Goal: Transaction & Acquisition: Purchase product/service

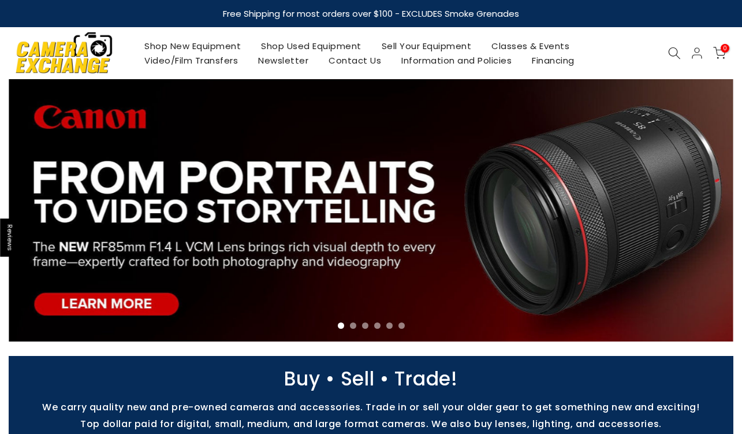
click at [677, 52] on use at bounding box center [674, 53] width 12 height 12
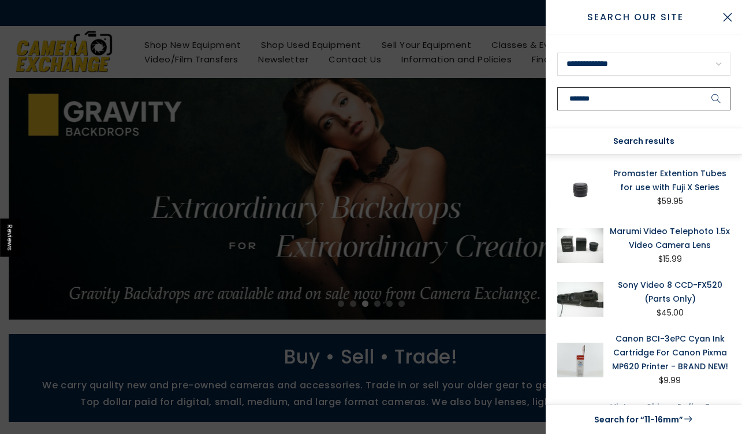
type input "*******"
click at [716, 99] on button "submit" at bounding box center [715, 98] width 29 height 23
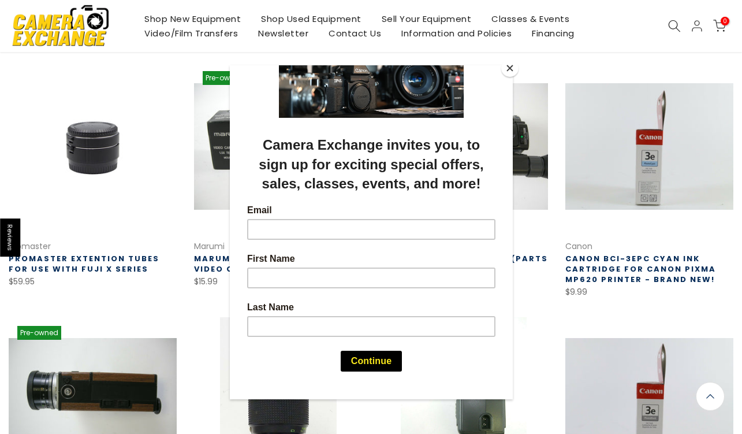
scroll to position [63, 0]
click at [508, 70] on button "Close" at bounding box center [509, 67] width 17 height 17
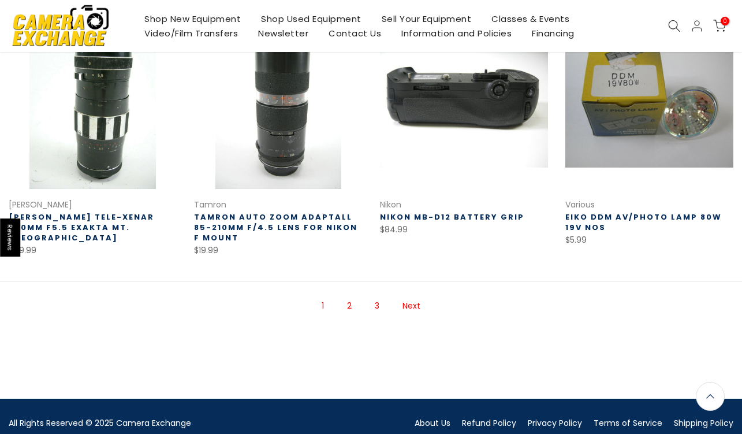
click at [351, 305] on link "2" at bounding box center [349, 306] width 16 height 20
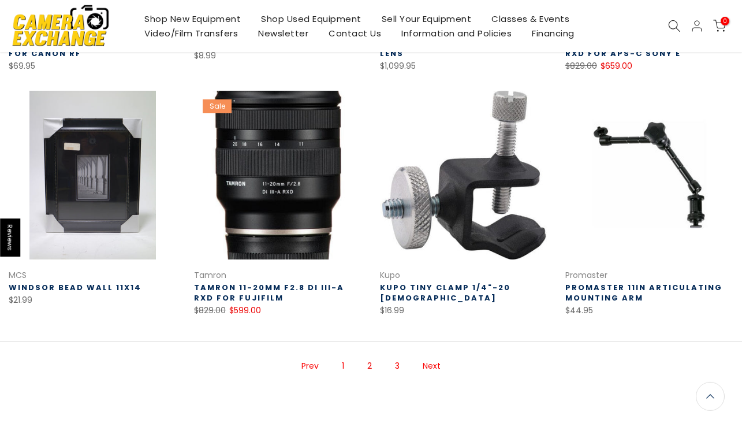
scroll to position [654, 0]
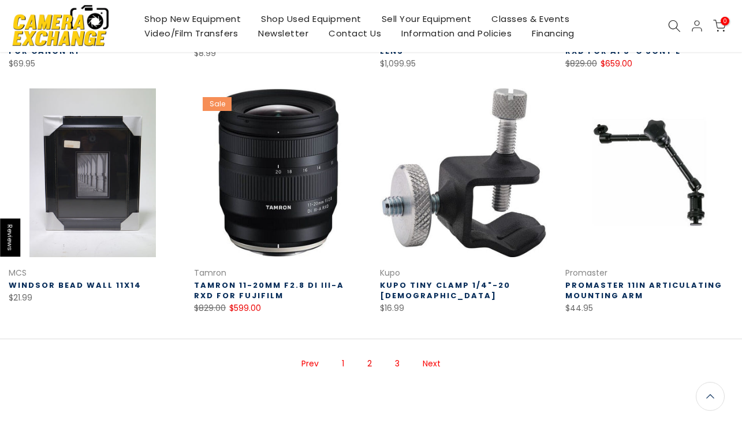
click at [398, 361] on link "3" at bounding box center [397, 363] width 16 height 20
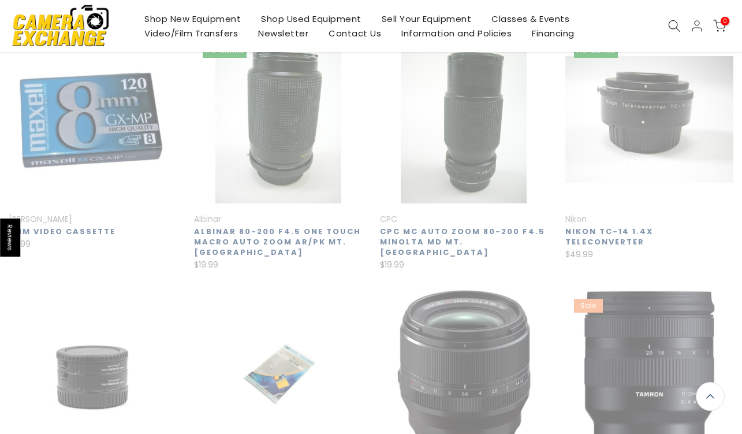
scroll to position [185, 0]
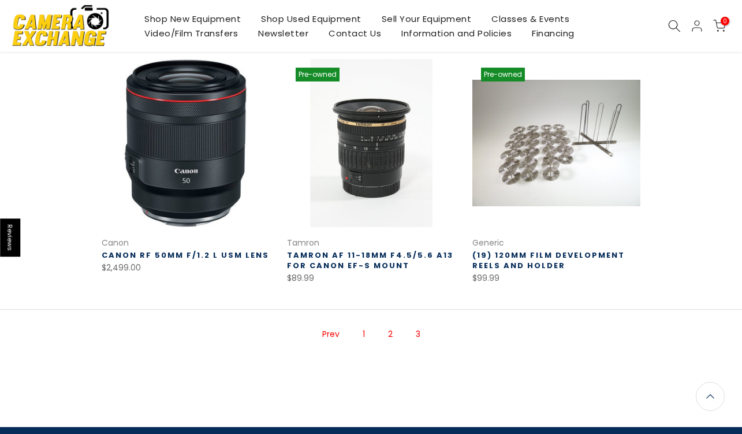
click at [398, 202] on link at bounding box center [371, 143] width 168 height 168
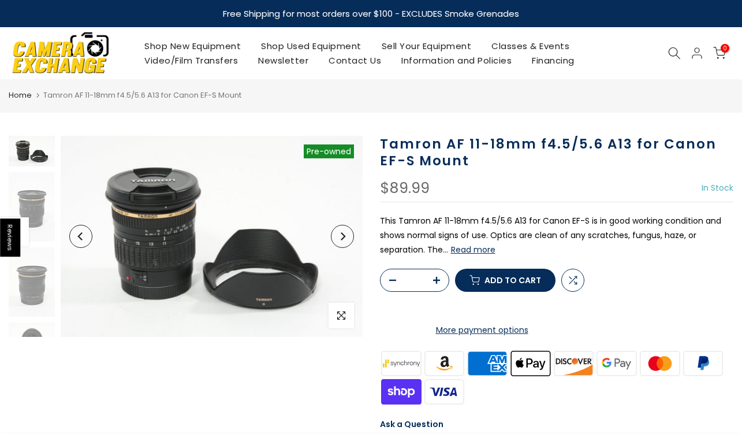
click at [464, 250] on button "Read more" at bounding box center [473, 249] width 44 height 10
